Goal: Task Accomplishment & Management: Manage account settings

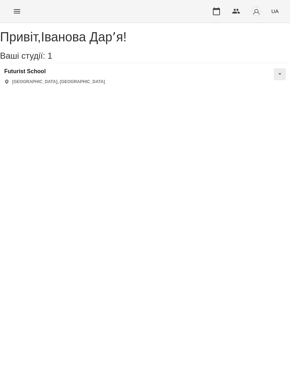
click at [44, 75] on h3 "Futurist School" at bounding box center [54, 71] width 101 height 6
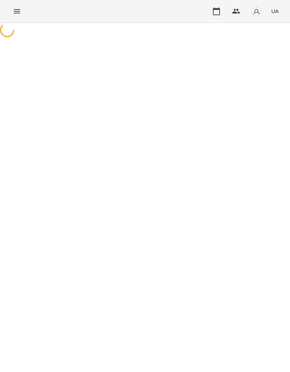
click at [18, 14] on icon "Menu" at bounding box center [17, 11] width 8 height 8
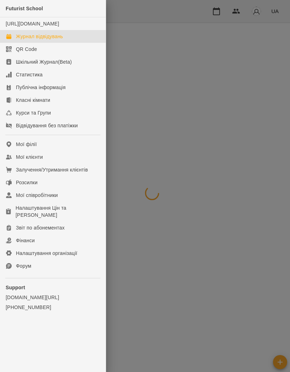
click at [39, 160] on div "Мої клієнти" at bounding box center [29, 156] width 27 height 7
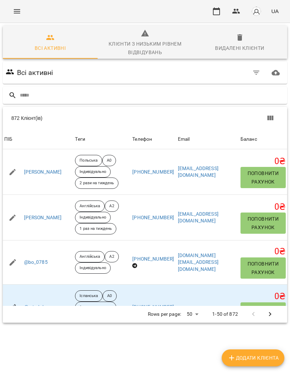
click at [145, 94] on input "text" at bounding box center [152, 95] width 264 height 12
type input "*****"
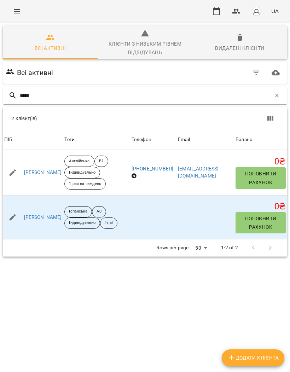
scroll to position [23, 0]
click at [53, 214] on link "[PERSON_NAME]" at bounding box center [43, 217] width 38 height 7
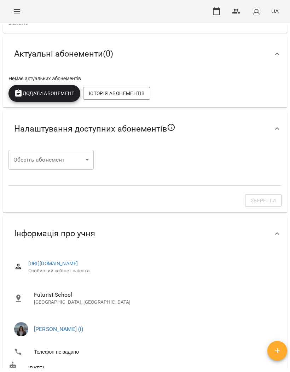
scroll to position [93, 0]
